Goal: Information Seeking & Learning: Find specific fact

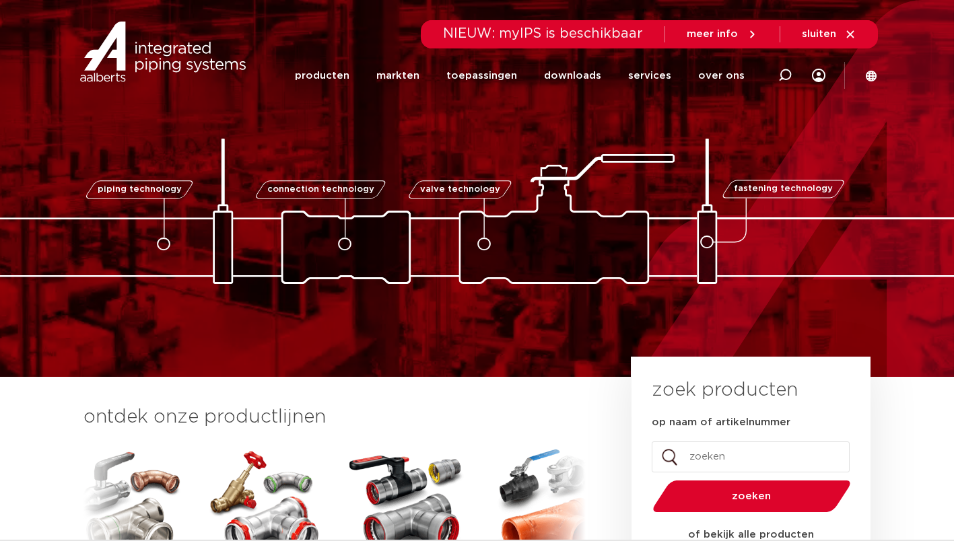
click at [725, 459] on input "op naam of artikelnummer" at bounding box center [751, 457] width 198 height 31
type input "aco 103"
click at [647, 479] on button "zoeken" at bounding box center [751, 496] width 209 height 34
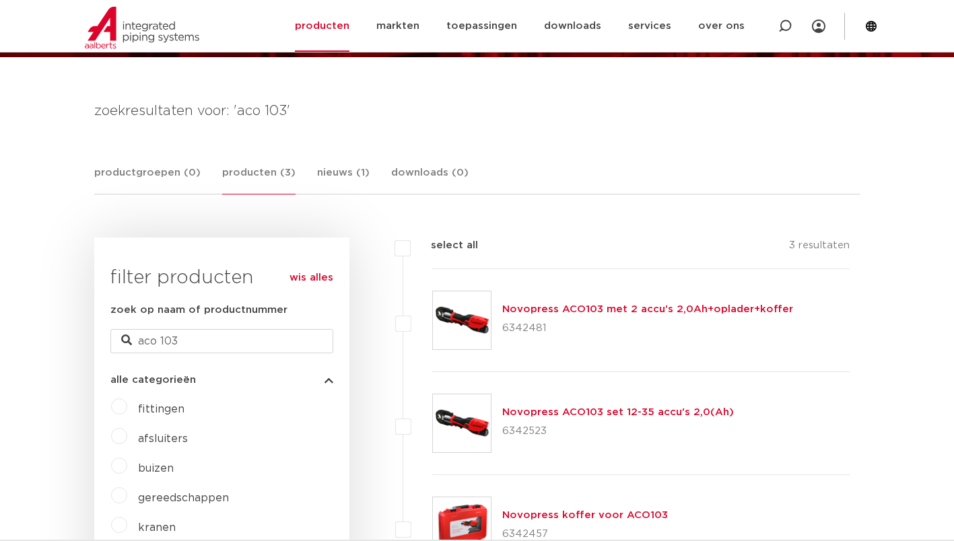
scroll to position [152, 0]
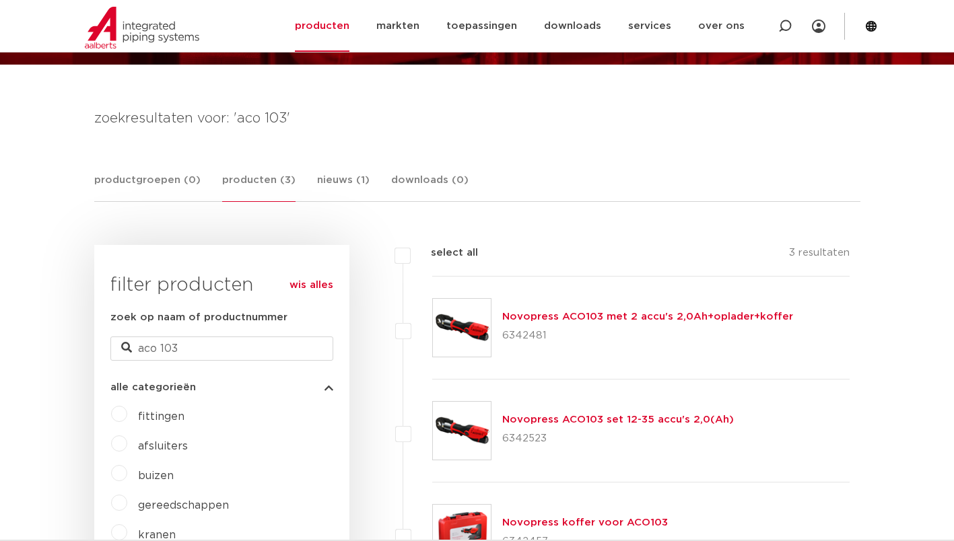
click at [473, 326] on img at bounding box center [462, 328] width 58 height 58
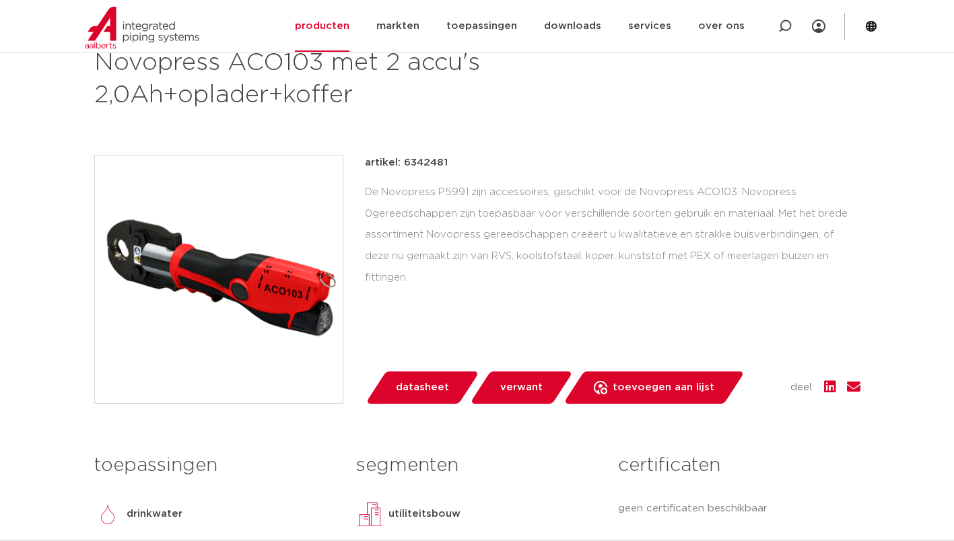
scroll to position [276, 0]
